Goal: Task Accomplishment & Management: Manage account settings

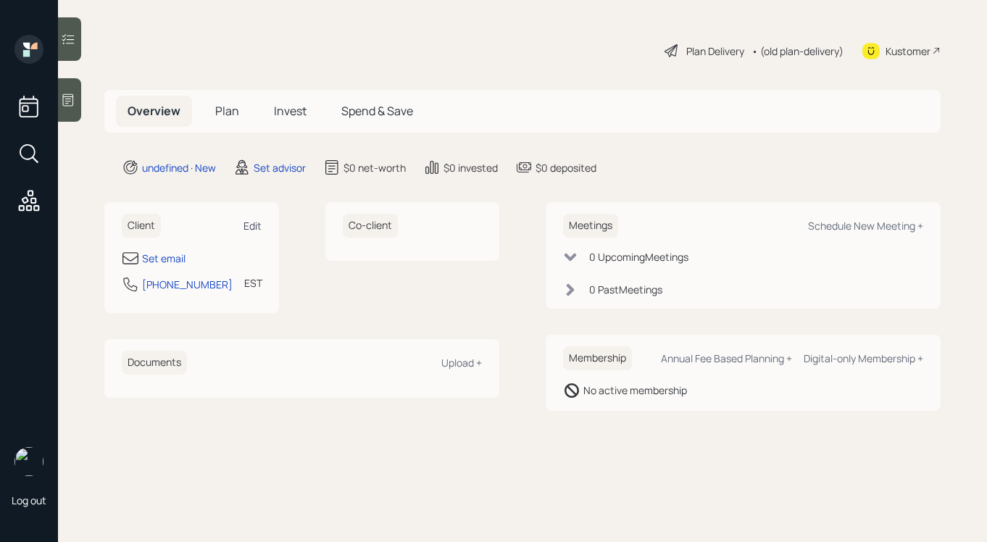
click at [252, 228] on div "Edit" at bounding box center [252, 226] width 18 height 14
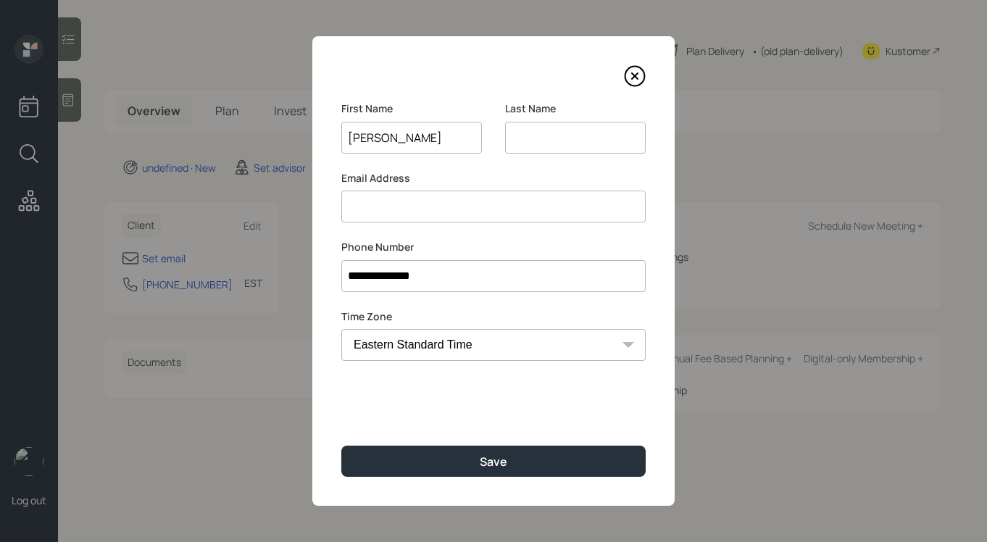
type input "[PERSON_NAME]"
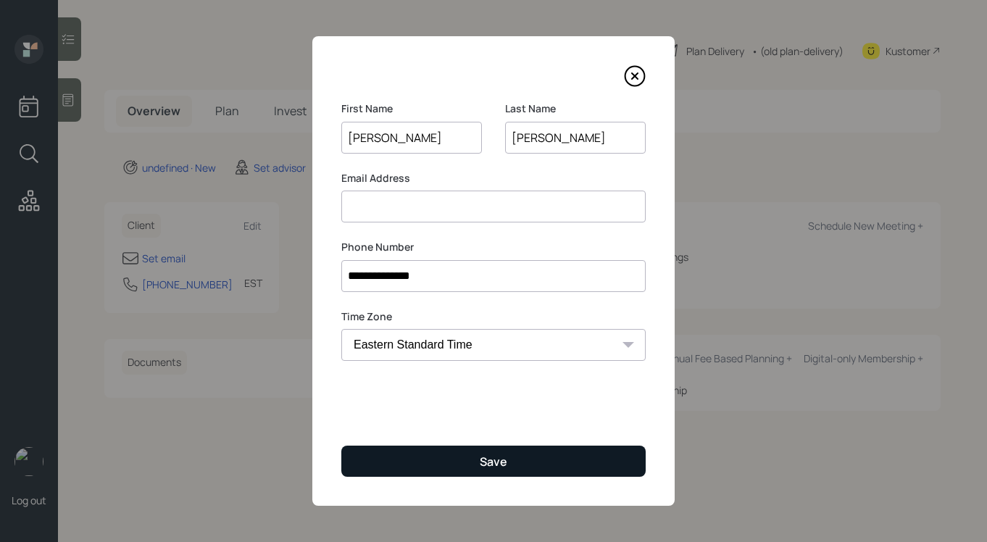
type input "[PERSON_NAME]"
click at [393, 464] on button "Save" at bounding box center [493, 461] width 304 height 31
